Goal: Find specific fact: Find specific fact

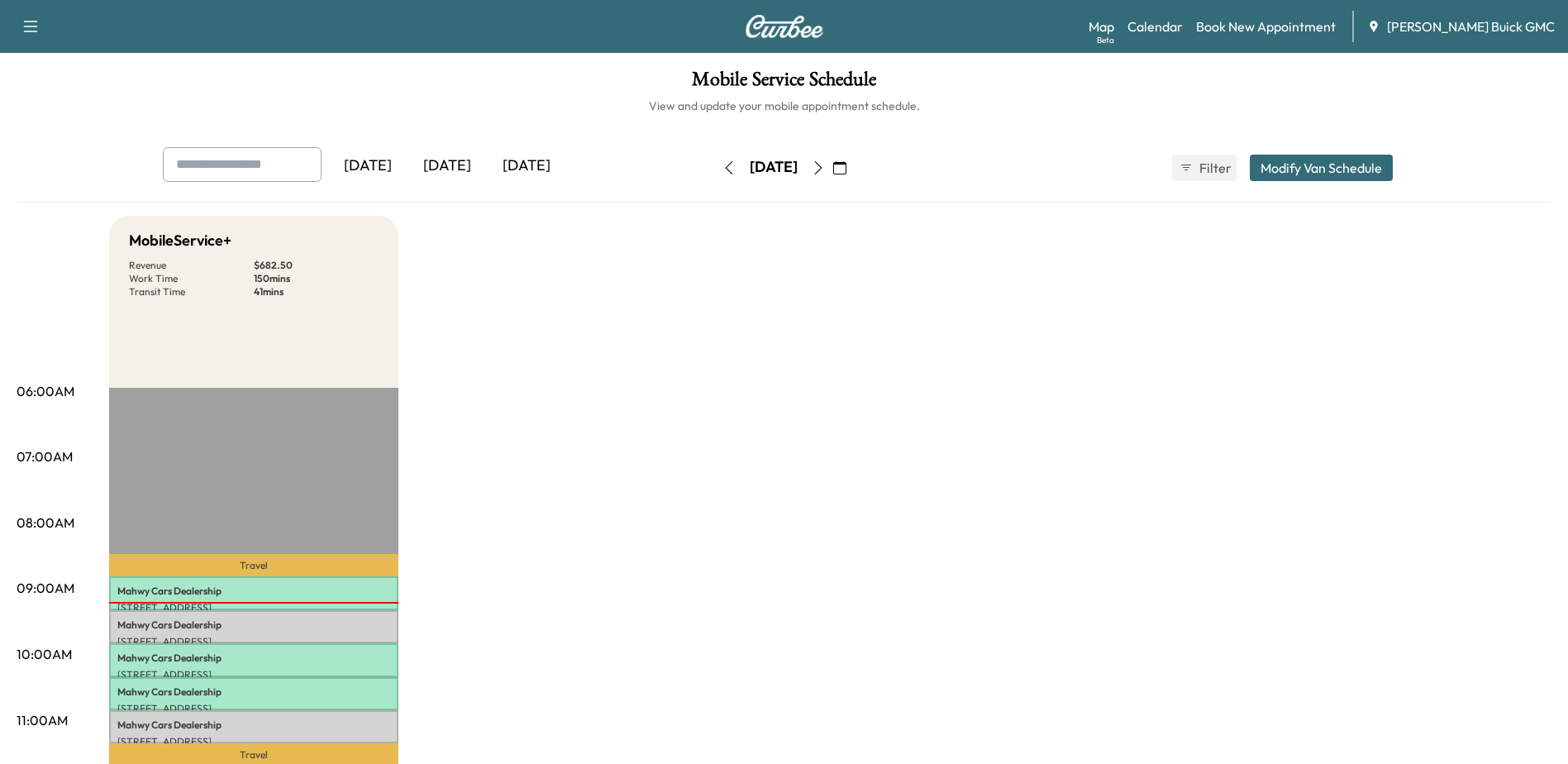
click at [723, 171] on icon "button" at bounding box center [729, 168] width 13 height 13
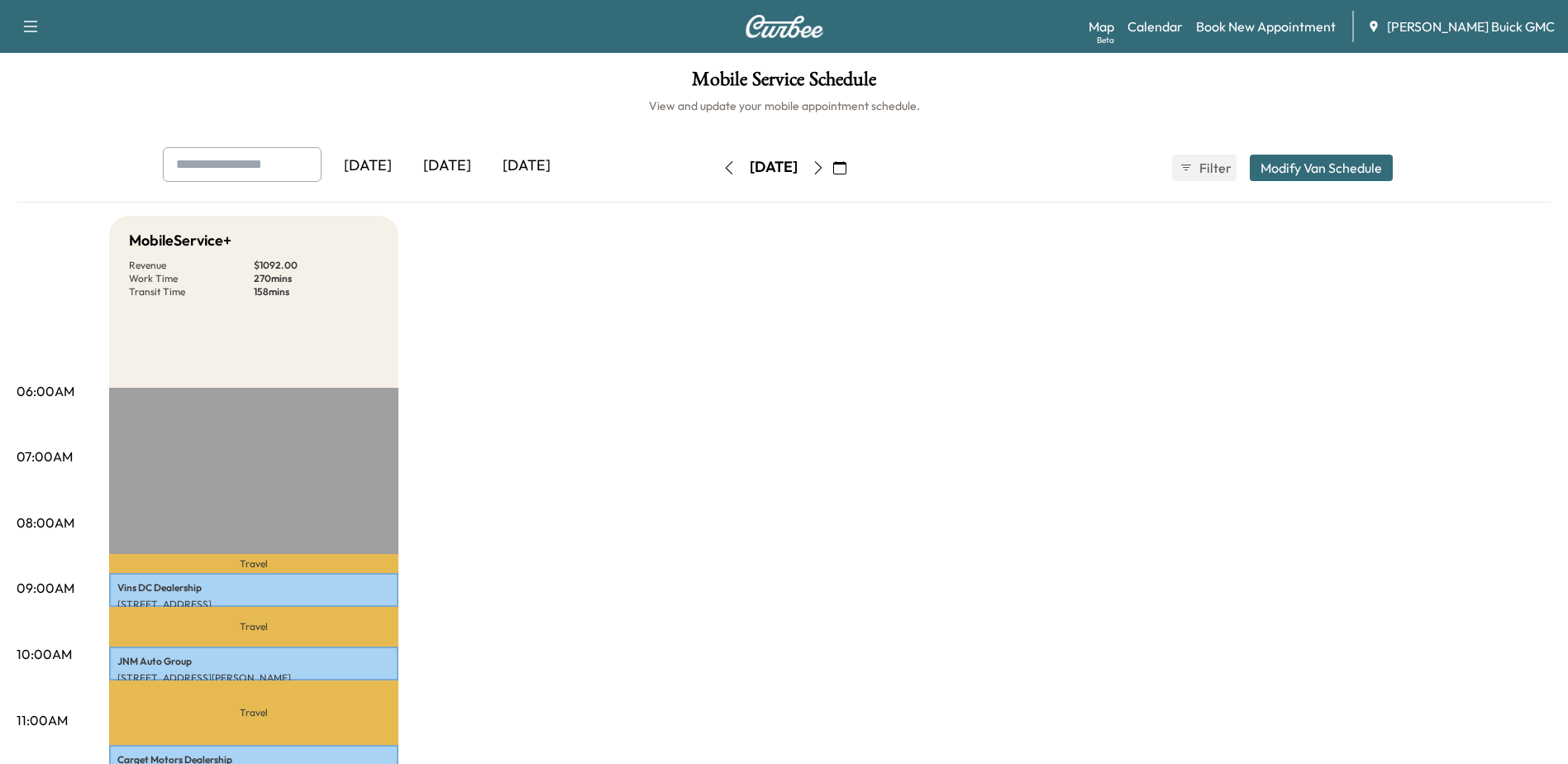
drag, startPoint x: 866, startPoint y: 166, endPoint x: 900, endPoint y: 234, distance: 76.0
click at [825, 166] on icon "button" at bounding box center [818, 168] width 13 height 13
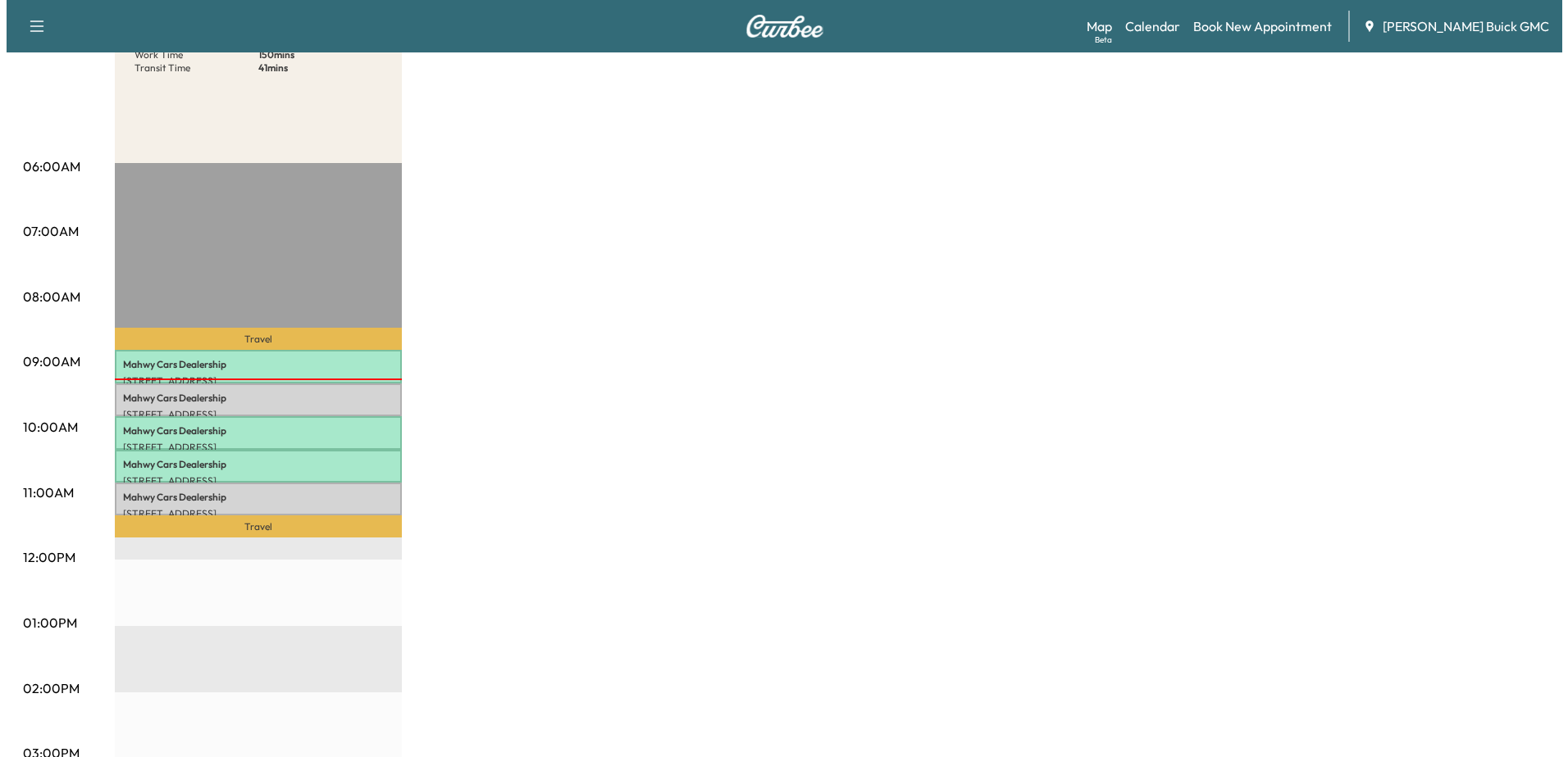
scroll to position [246, 0]
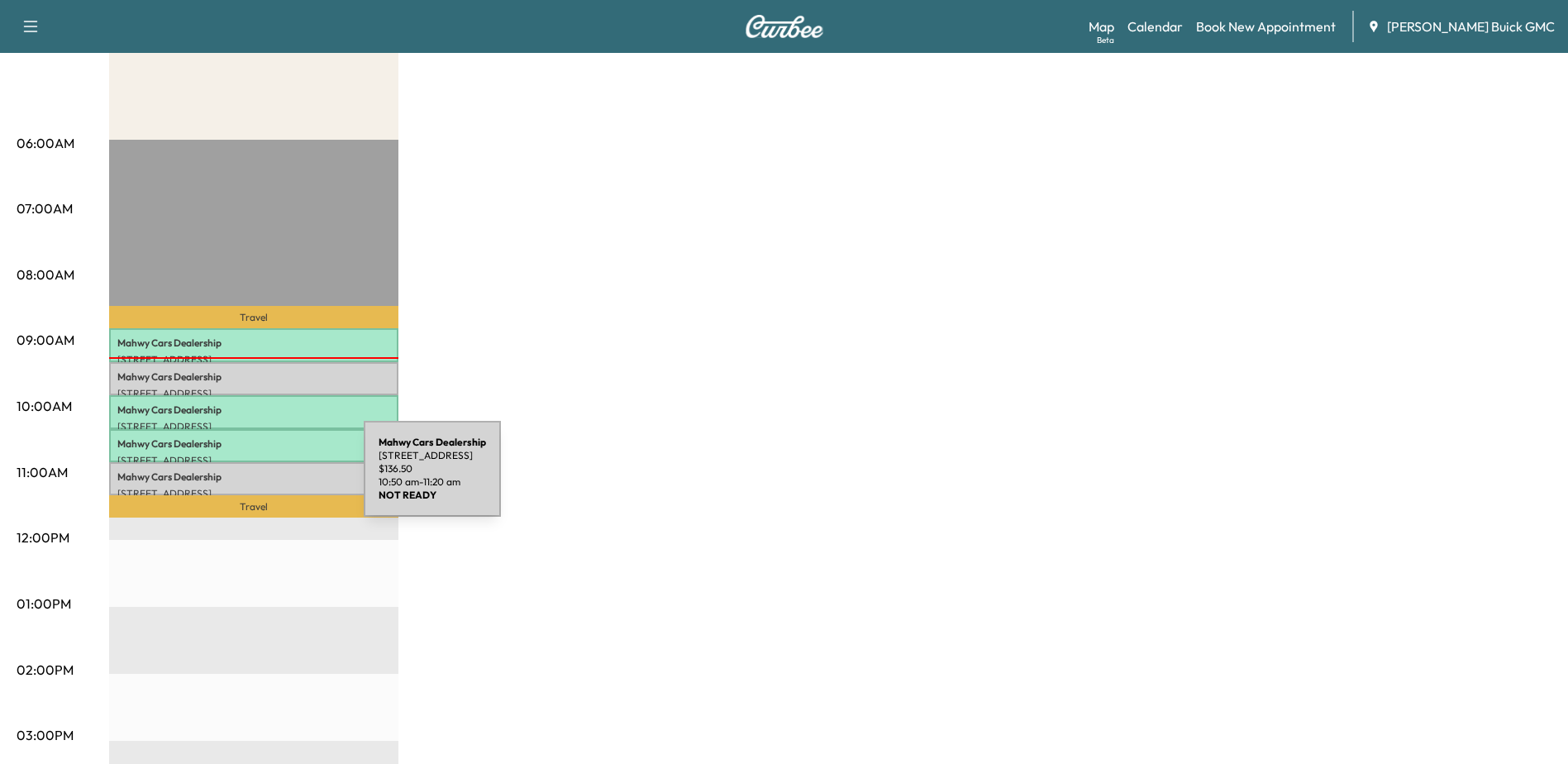
click at [239, 479] on p "Mahwy Cars Dealership" at bounding box center [253, 477] width 273 height 13
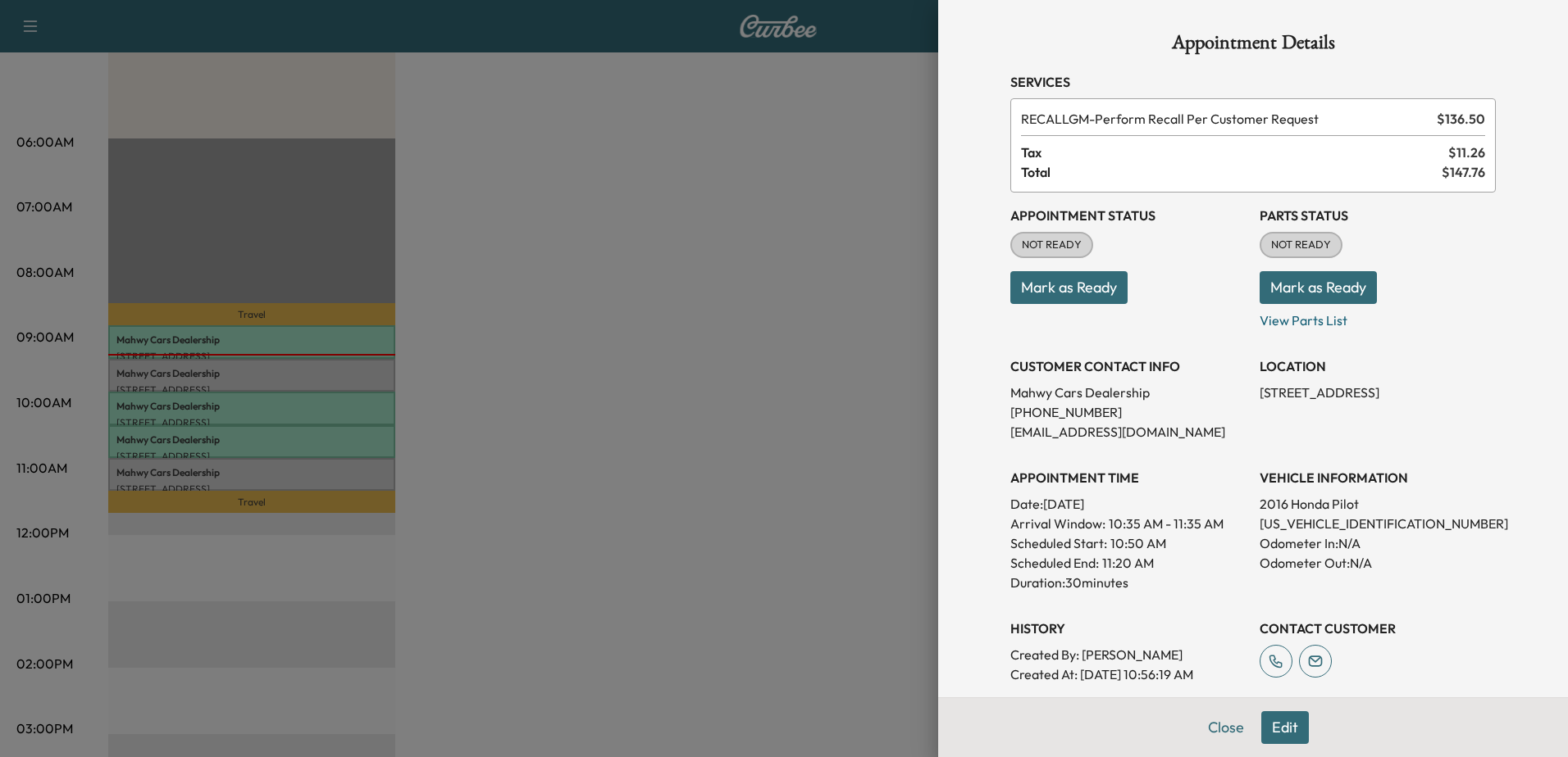
click at [1324, 518] on p "[US_VEHICLE_IDENTIFICATION_NUMBER]" at bounding box center [1378, 523] width 236 height 19
drag, startPoint x: 1324, startPoint y: 518, endPoint x: 1333, endPoint y: 523, distance: 10.3
copy p "[US_VEHICLE_IDENTIFICATION_NUMBER]"
click at [91, 287] on div at bounding box center [784, 378] width 1568 height 757
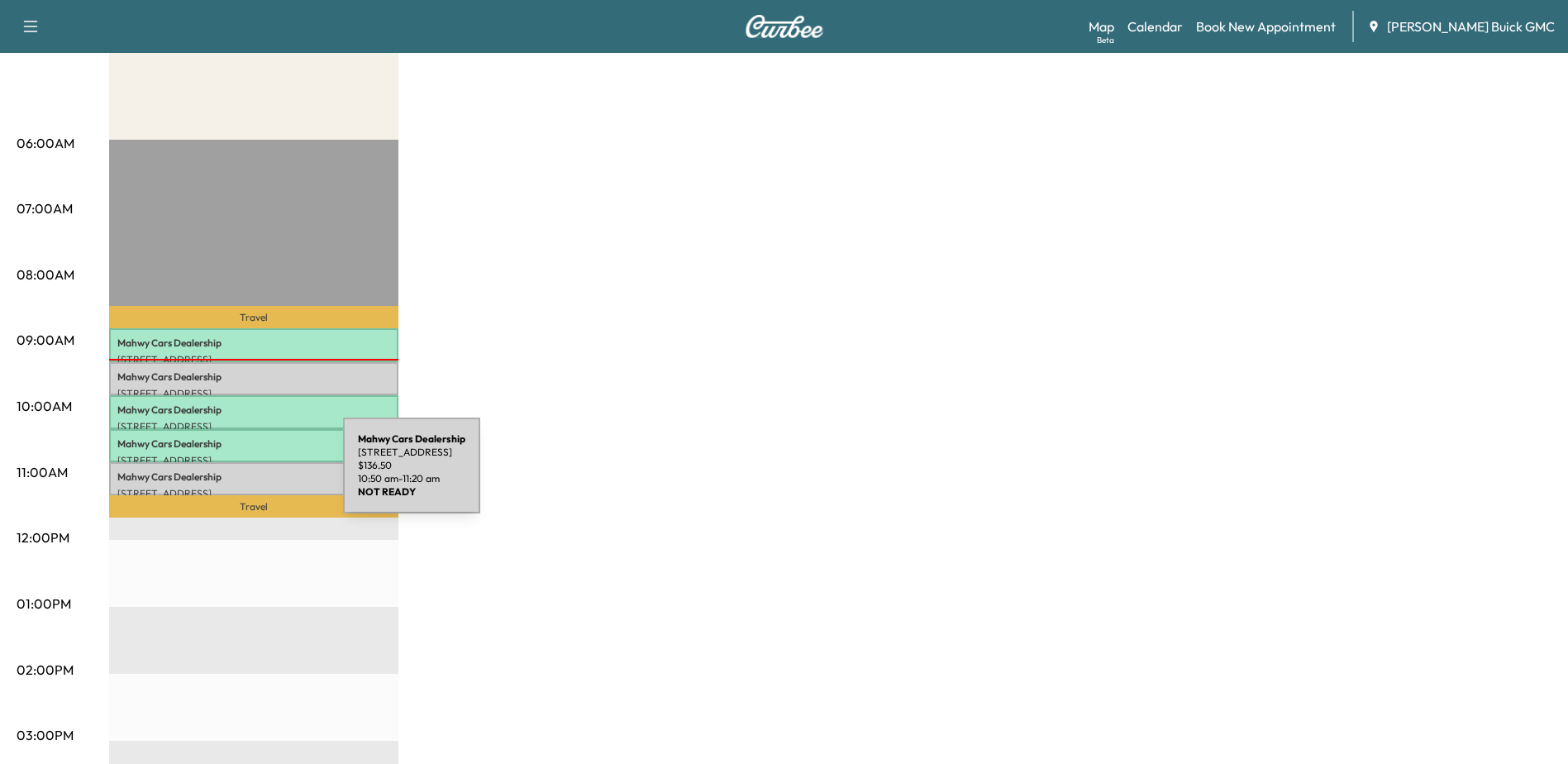
click at [219, 476] on p "Mahwy Cars Dealership" at bounding box center [253, 477] width 273 height 13
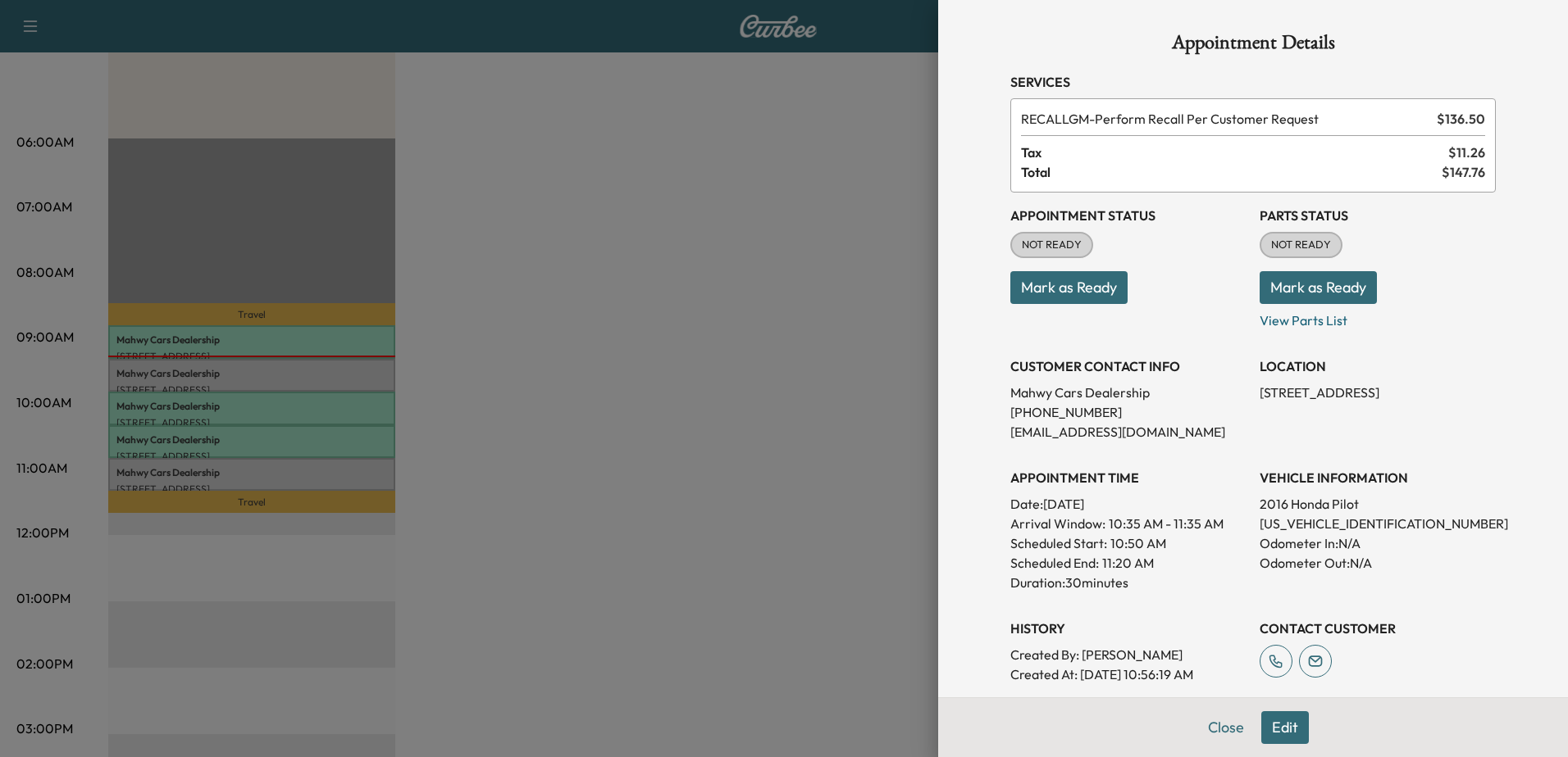
click at [323, 375] on div at bounding box center [784, 378] width 1568 height 757
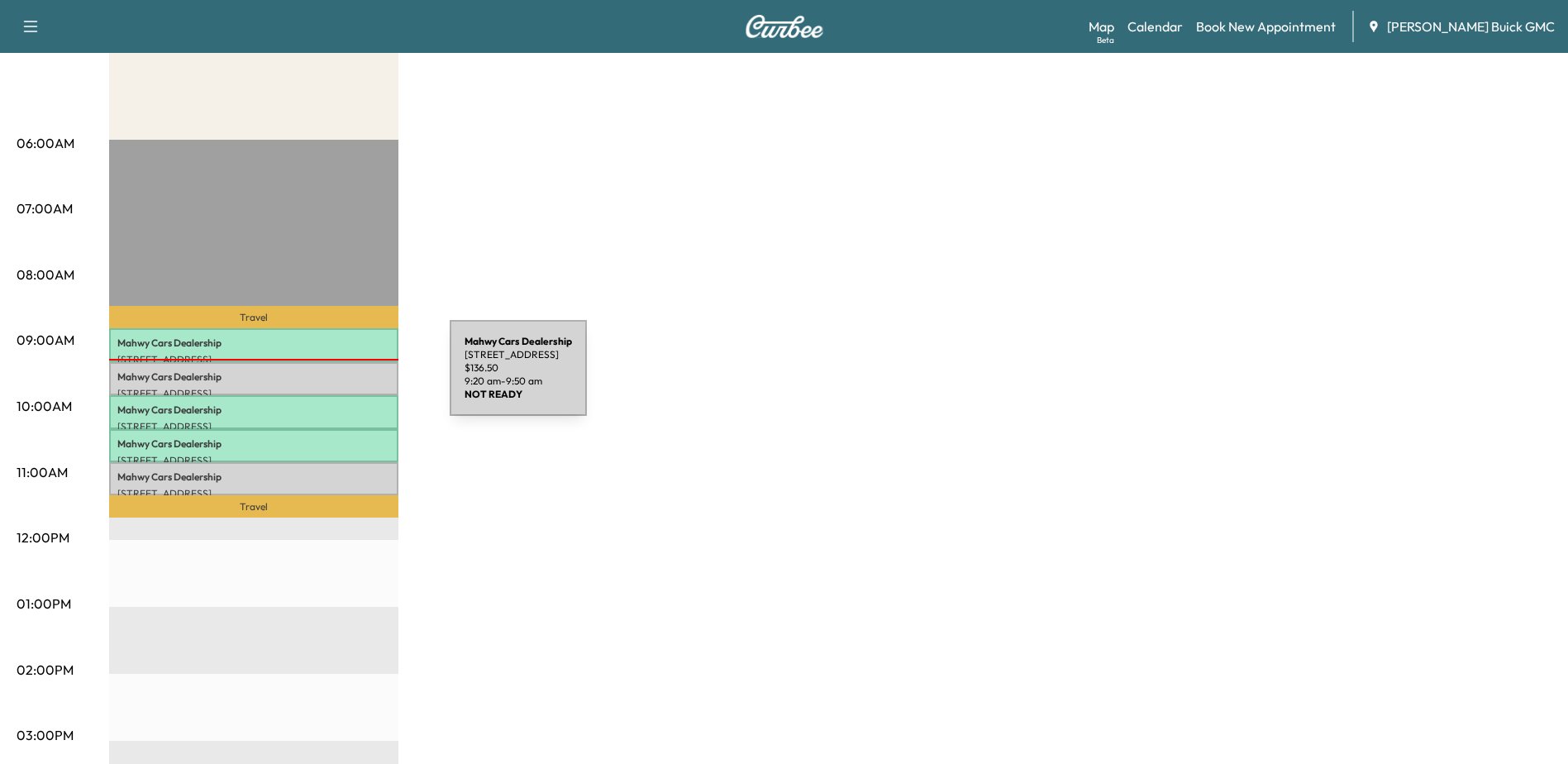
click at [326, 378] on p "Mahwy Cars Dealership" at bounding box center [253, 377] width 273 height 13
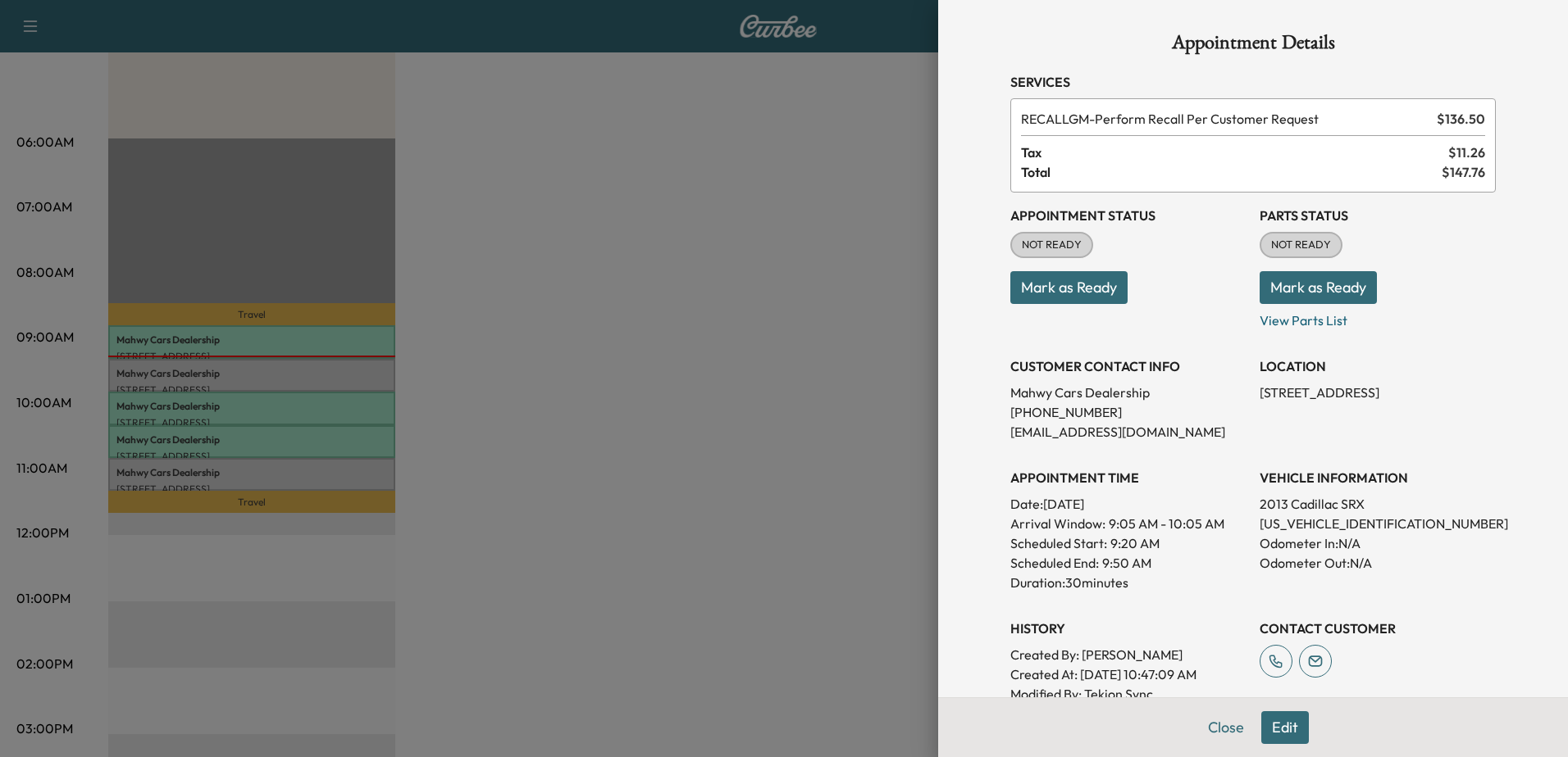
click at [1318, 521] on p "[US_VEHICLE_IDENTIFICATION_NUMBER]" at bounding box center [1378, 523] width 236 height 19
click at [1319, 521] on p "[US_VEHICLE_IDENTIFICATION_NUMBER]" at bounding box center [1378, 523] width 236 height 19
copy p "[US_VEHICLE_IDENTIFICATION_NUMBER]"
click at [332, 476] on div at bounding box center [784, 378] width 1568 height 757
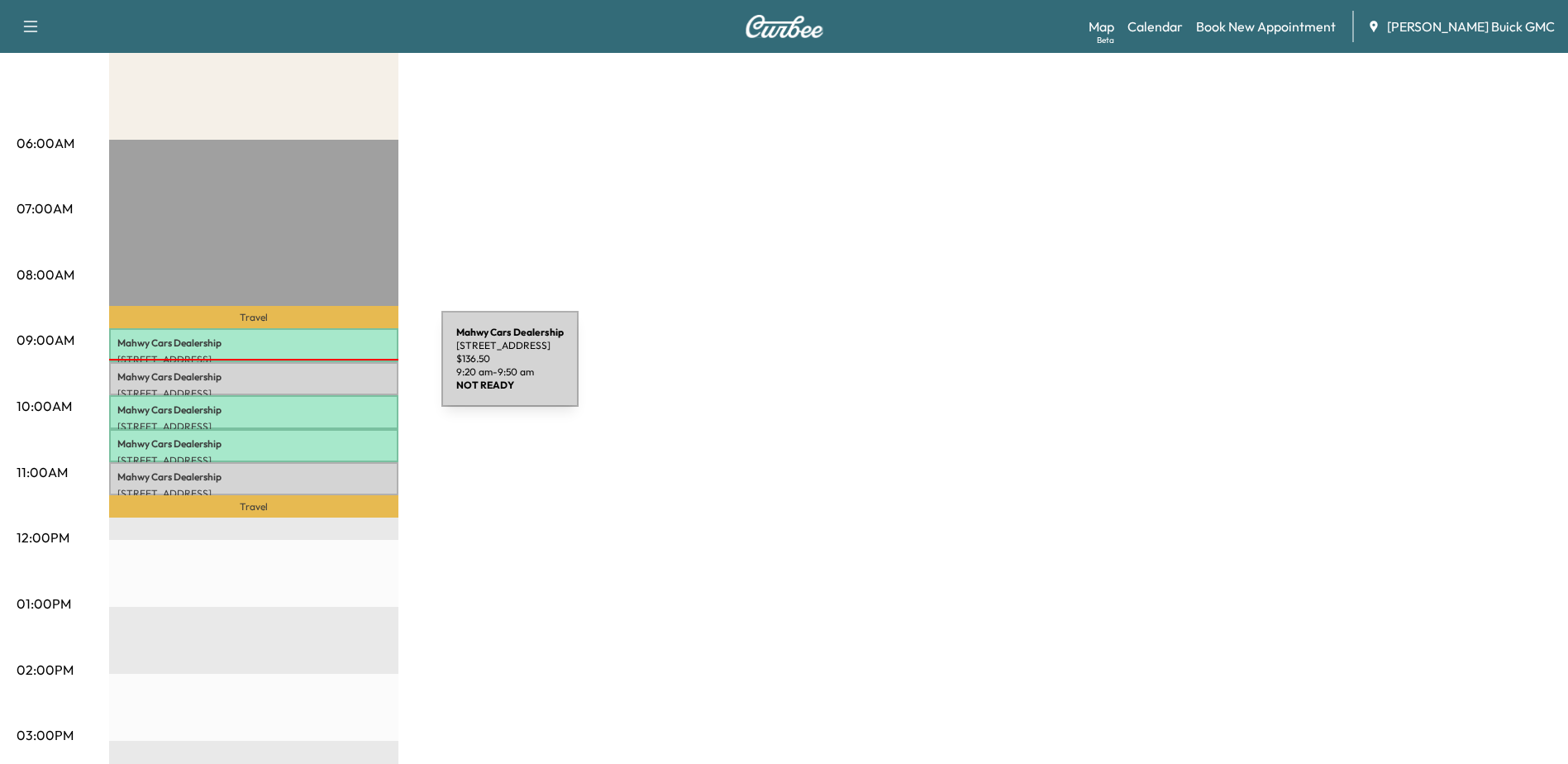
click at [318, 371] on p "Mahwy Cars Dealership" at bounding box center [253, 377] width 273 height 13
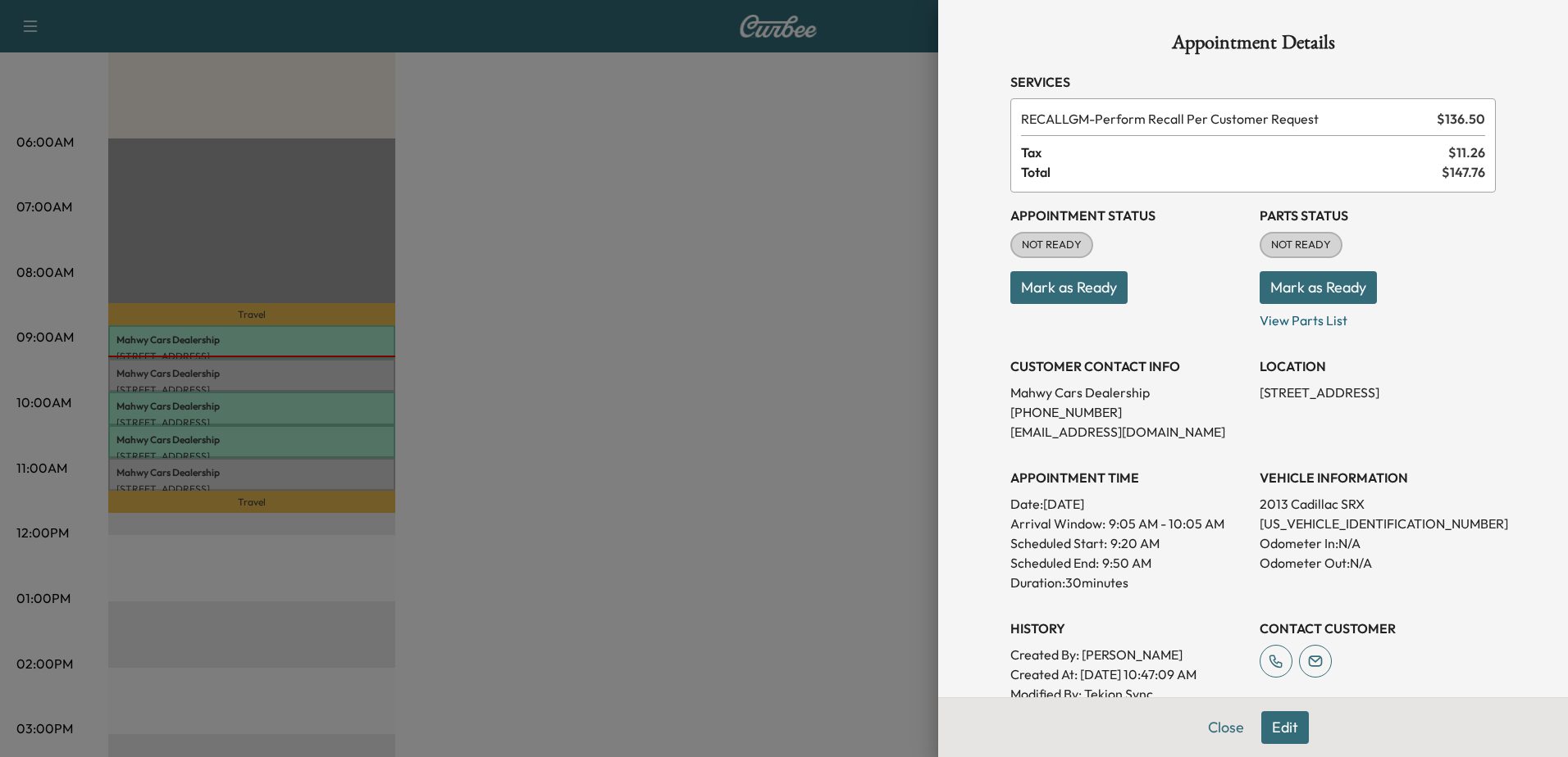
drag, startPoint x: 1326, startPoint y: 414, endPoint x: 1260, endPoint y: 420, distance: 66.3
click at [1260, 403] on p "[STREET_ADDRESS]" at bounding box center [1378, 392] width 236 height 19
drag, startPoint x: 1260, startPoint y: 420, endPoint x: 1283, endPoint y: 427, distance: 24.0
click at [1283, 427] on div "LOCATION [STREET_ADDRESS]" at bounding box center [1378, 392] width 236 height 99
click at [1260, 403] on p "[STREET_ADDRESS]" at bounding box center [1378, 392] width 236 height 19
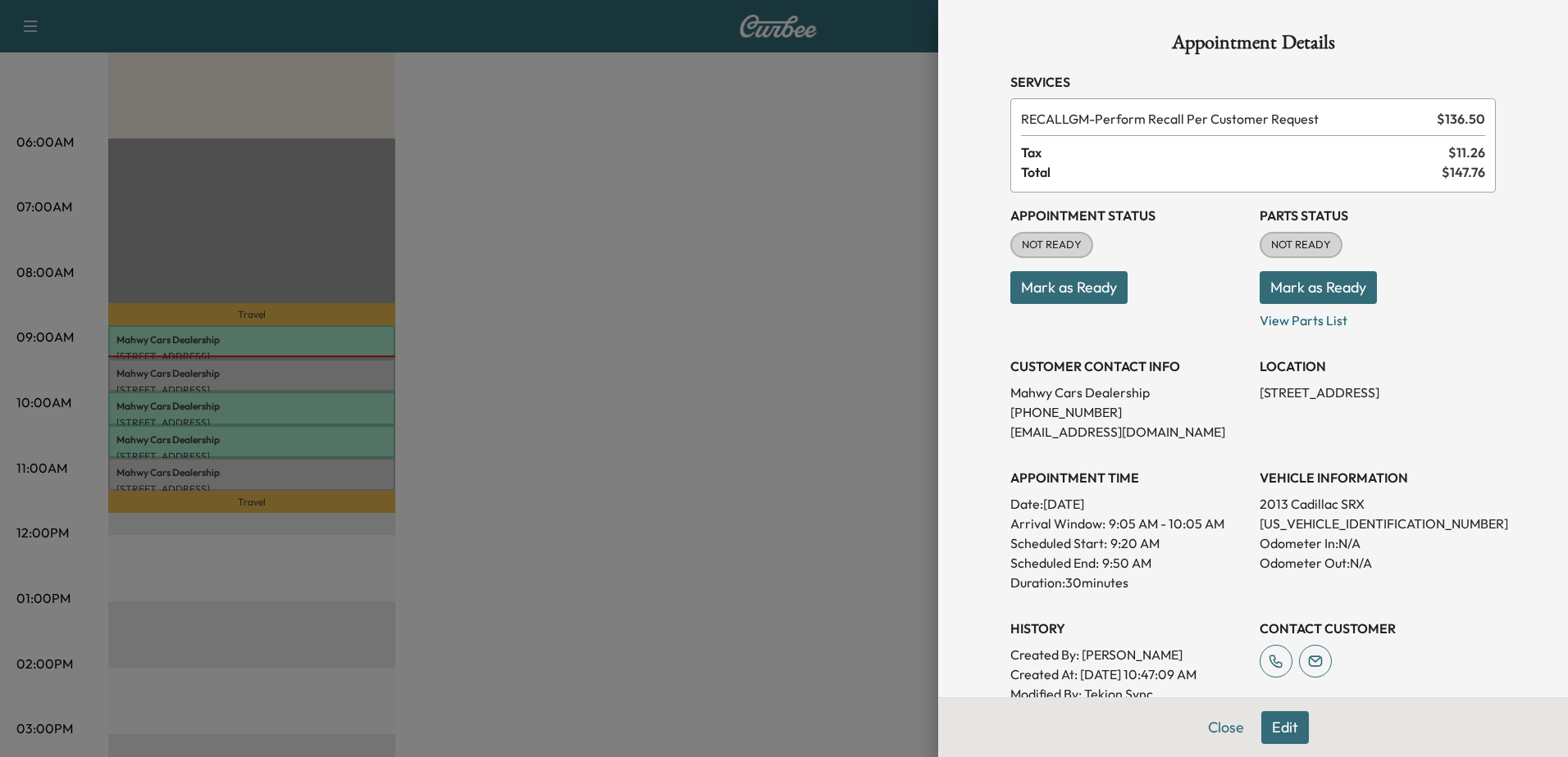
drag, startPoint x: 1254, startPoint y: 415, endPoint x: 1264, endPoint y: 411, distance: 10.8
click at [1264, 403] on p "[STREET_ADDRESS]" at bounding box center [1378, 392] width 236 height 19
click at [1324, 525] on p "[US_VEHICLE_IDENTIFICATION_NUMBER]" at bounding box center [1378, 523] width 236 height 19
click at [1324, 524] on p "[US_VEHICLE_IDENTIFICATION_NUMBER]" at bounding box center [1378, 523] width 236 height 19
copy p "[US_VEHICLE_IDENTIFICATION_NUMBER]"
